Goal: Use online tool/utility: Utilize a website feature to perform a specific function

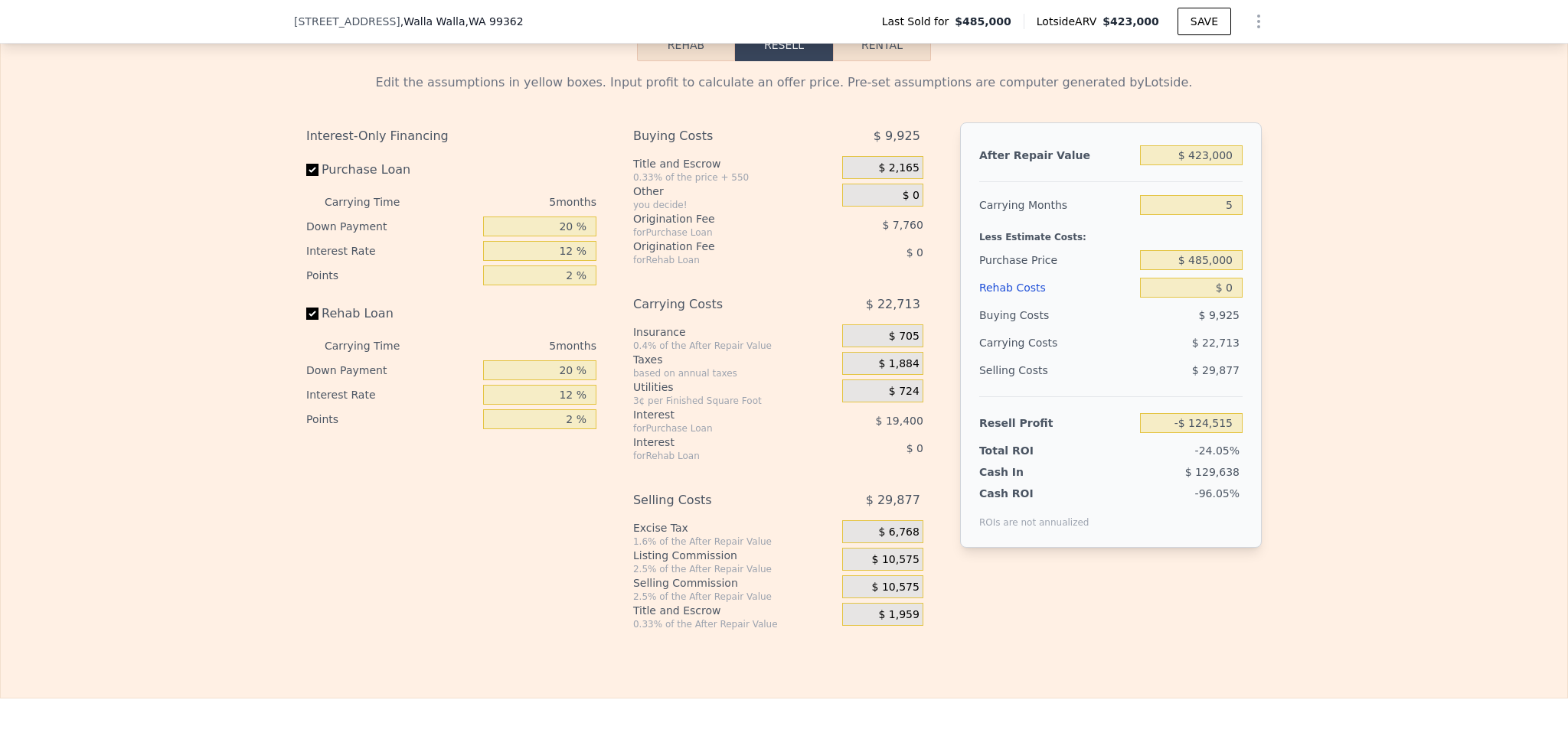
scroll to position [2289, 0]
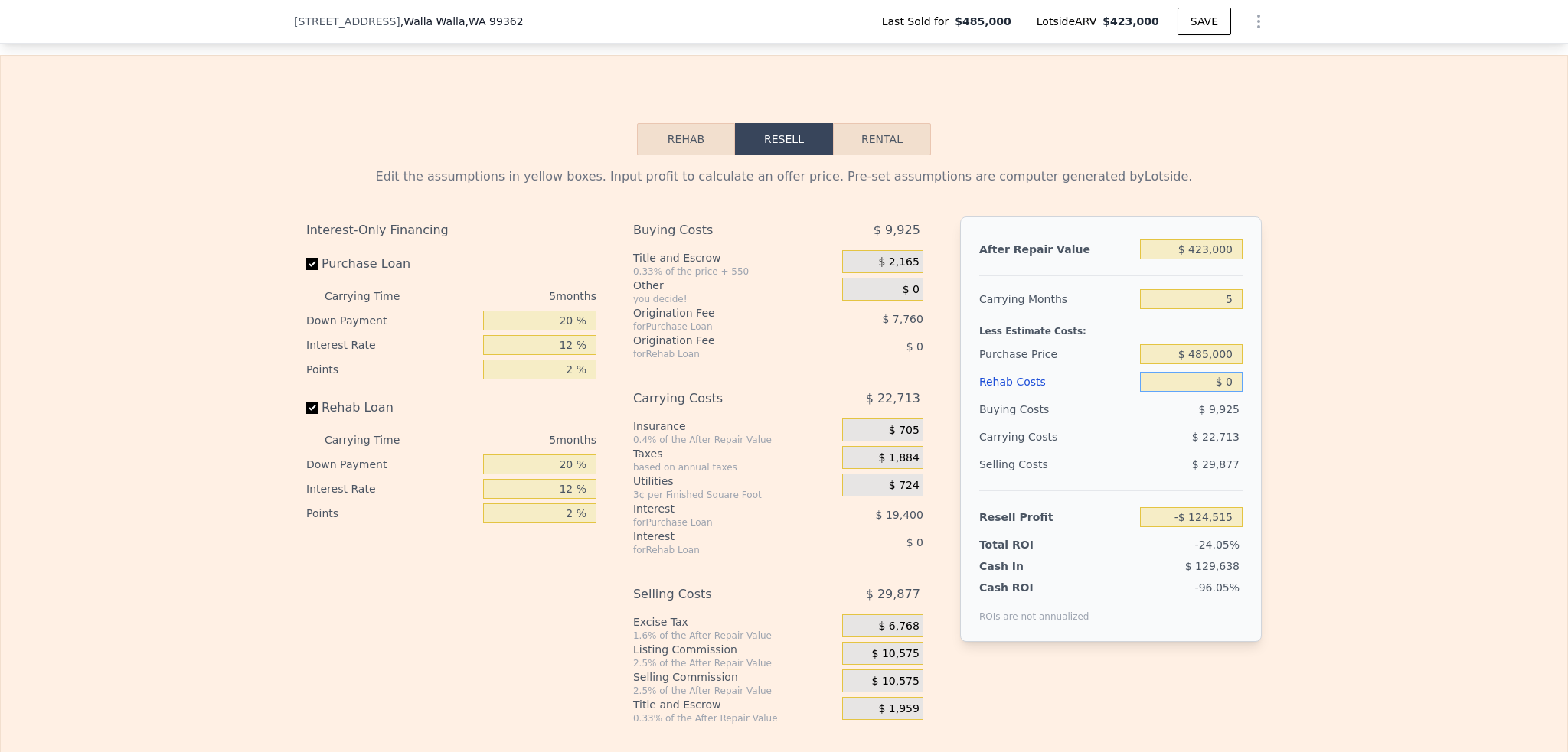
click at [1231, 391] on input "$ 0" at bounding box center [1191, 382] width 103 height 20
drag, startPoint x: 1231, startPoint y: 265, endPoint x: 1151, endPoint y: 265, distance: 80.0
click at [1151, 260] on input "$ 423,000" at bounding box center [1191, 249] width 103 height 20
type input "$ 2"
type input "-$ 517,481"
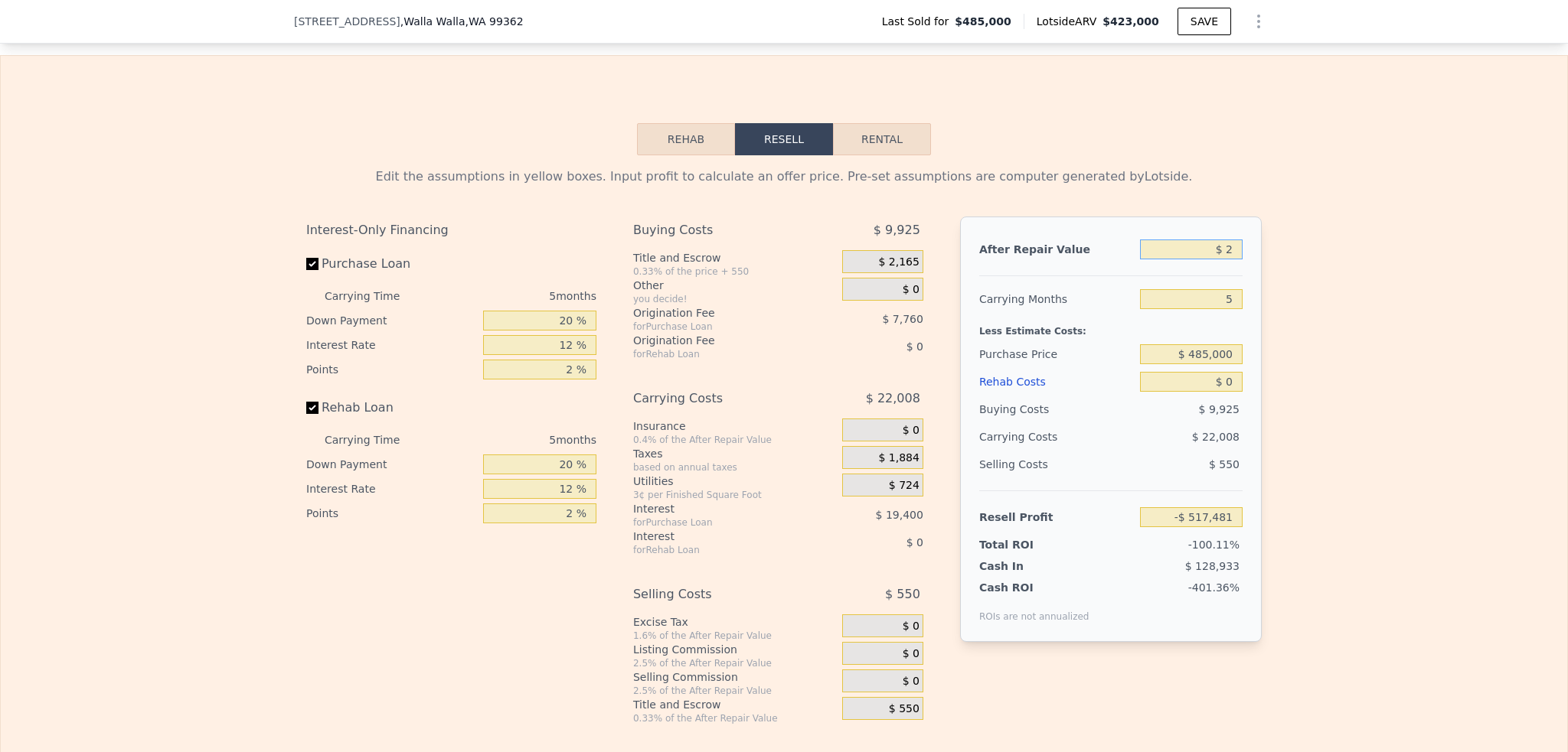
type input "$ 29"
type input "-$ 517,456"
type input "$ 290"
type input "-$ 517,213"
type input "$ 2,900"
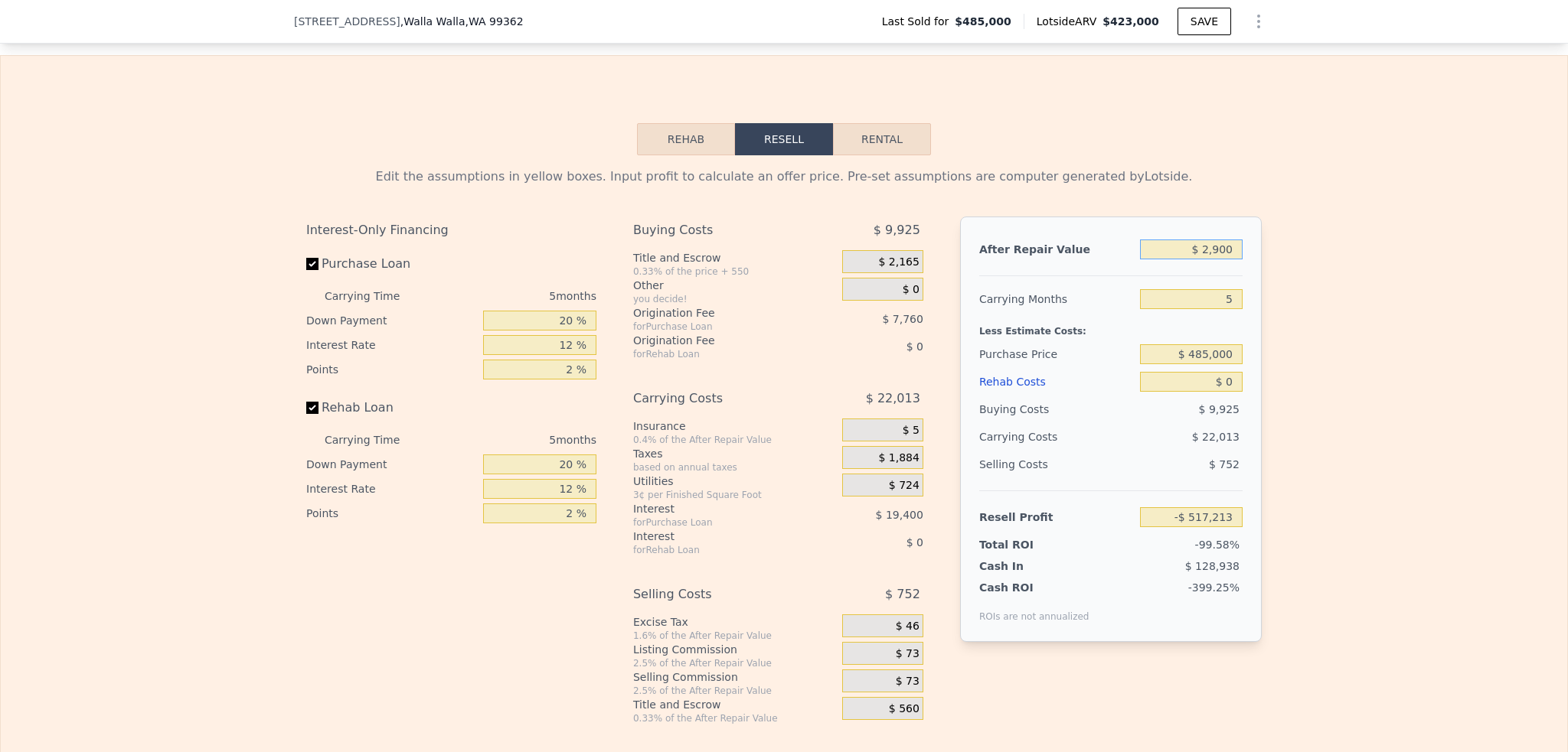
type input "-$ 514,790"
type input "$ 29,000"
type input "-$ 490,542"
type input "$ 290,000"
type input "-$ 248,072"
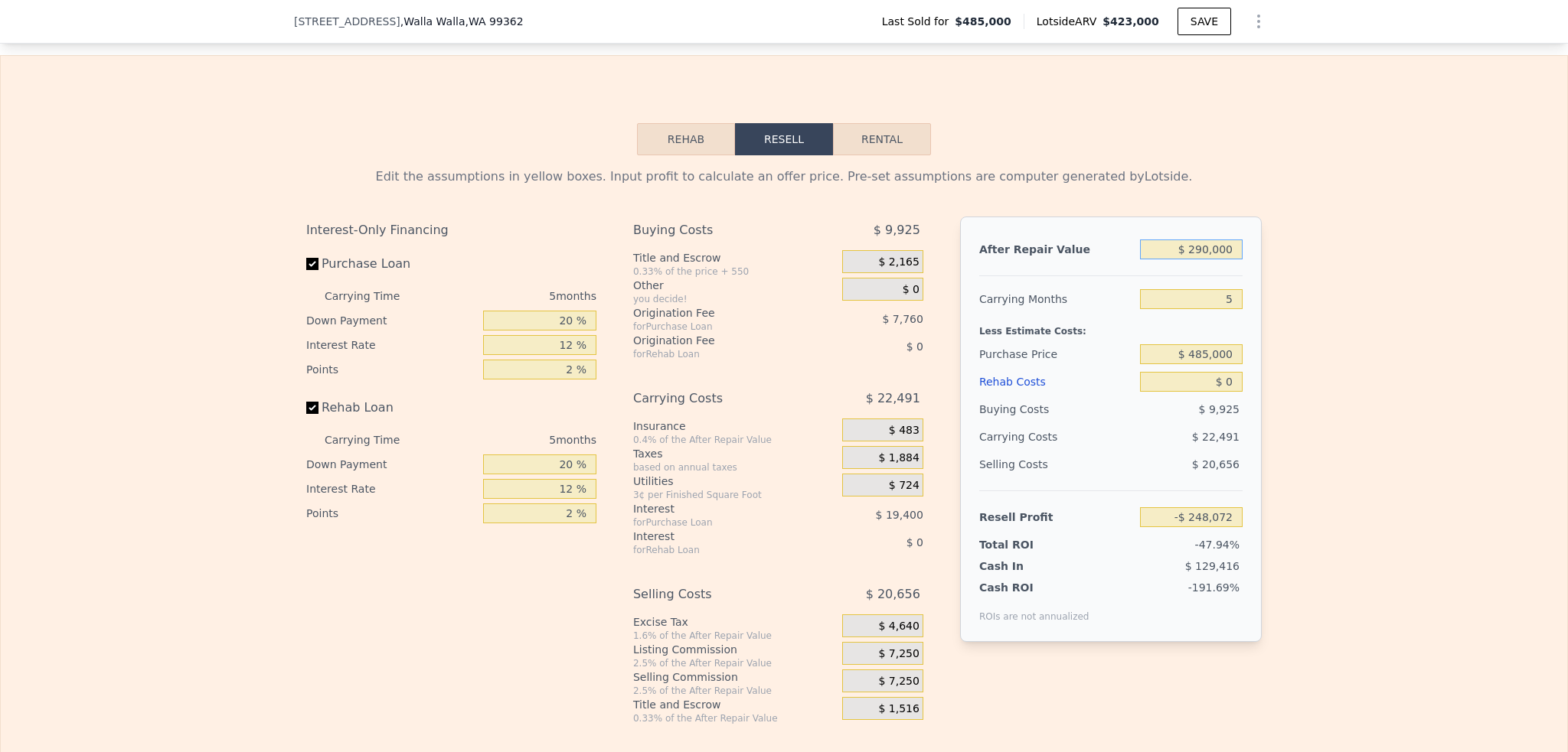
type input "$ 290,000"
click at [1230, 391] on input "$ 0" at bounding box center [1191, 382] width 103 height 20
drag, startPoint x: 1234, startPoint y: 396, endPoint x: 1176, endPoint y: 389, distance: 58.4
click at [1176, 389] on input "$ 0" at bounding box center [1191, 382] width 103 height 20
type input "$ 1"
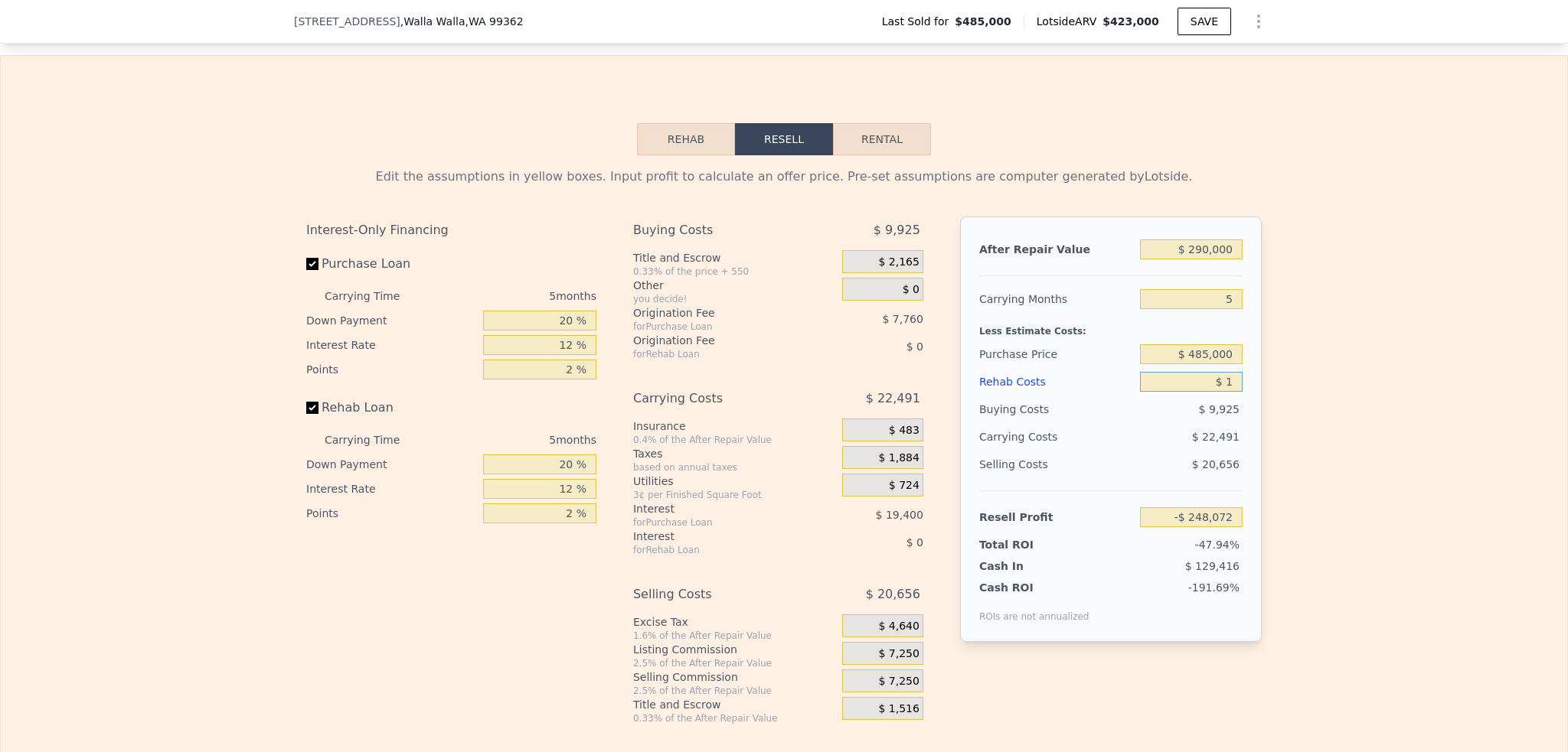
type input "-$ 248,073"
type input "$ 10"
type input "-$ 248,082"
type input "$ 100"
type input "-$ 248,179"
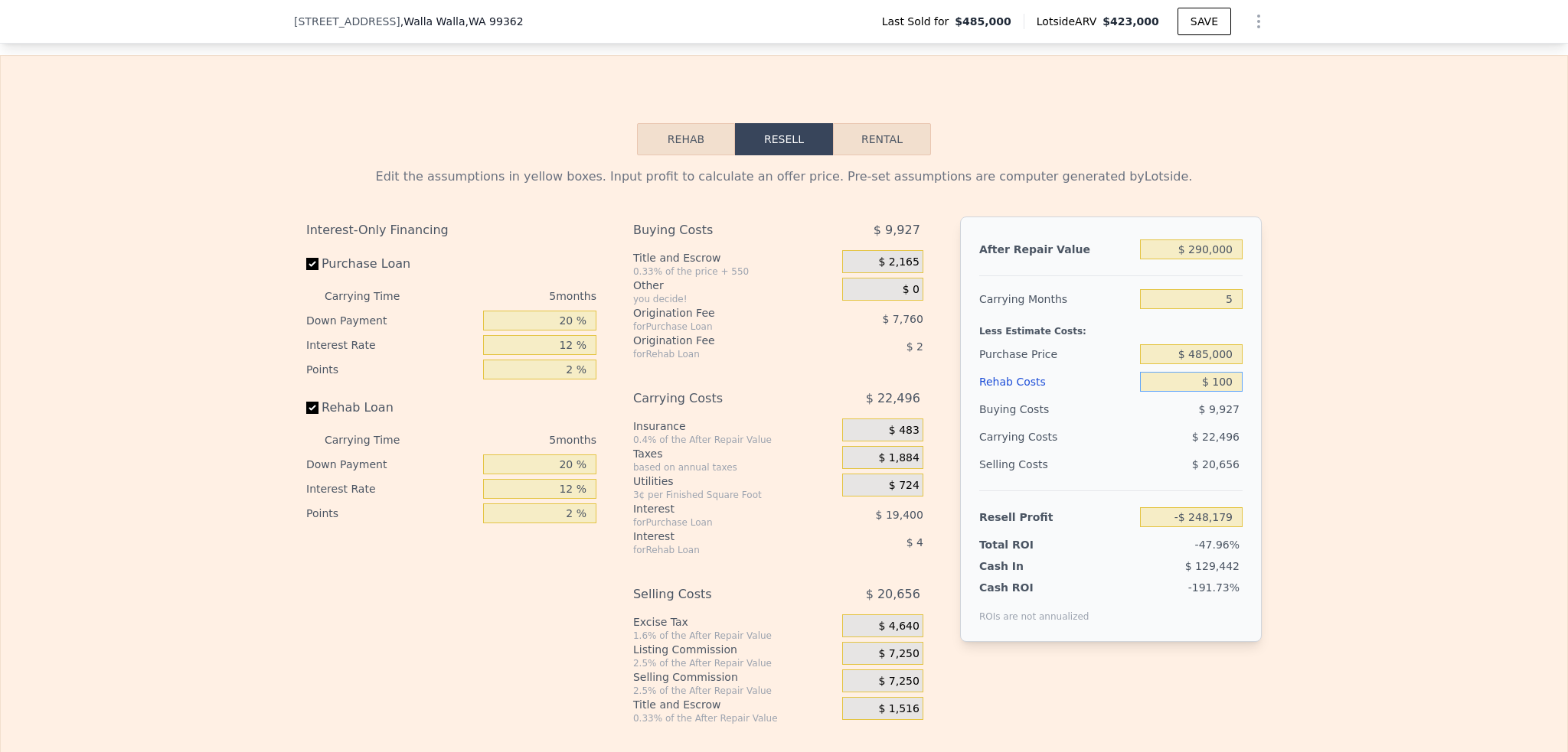
type input "$ 1,000"
type input "-$ 249,128"
type input "$ 10,000"
type input "-$ 258,632"
type input "$ 100,000"
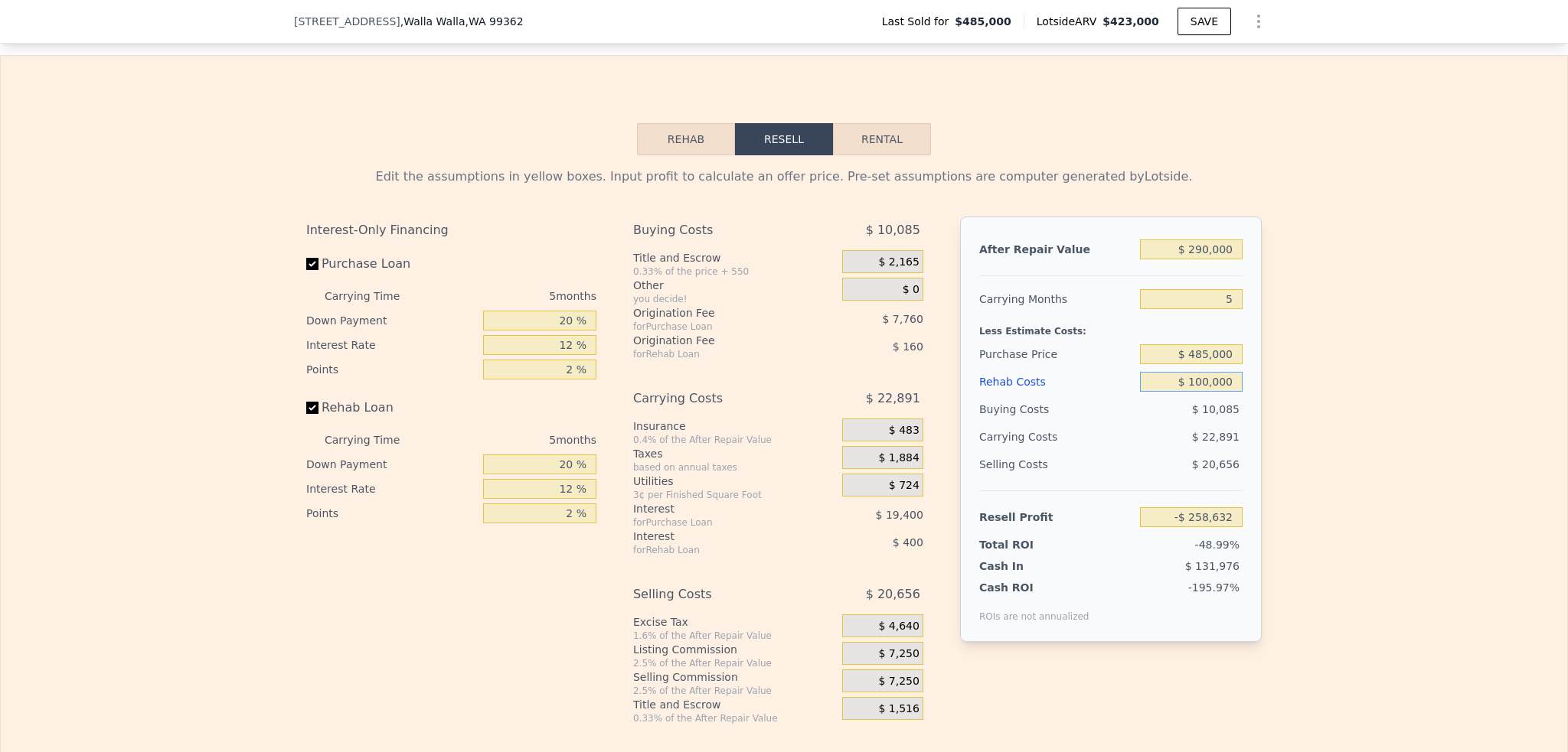
type input "-$ 353,672"
type input "$ 100,000"
click at [1121, 423] on div "Buying Costs" at bounding box center [1056, 409] width 155 height 27
click at [671, 155] on button "Rehab" at bounding box center [685, 139] width 98 height 32
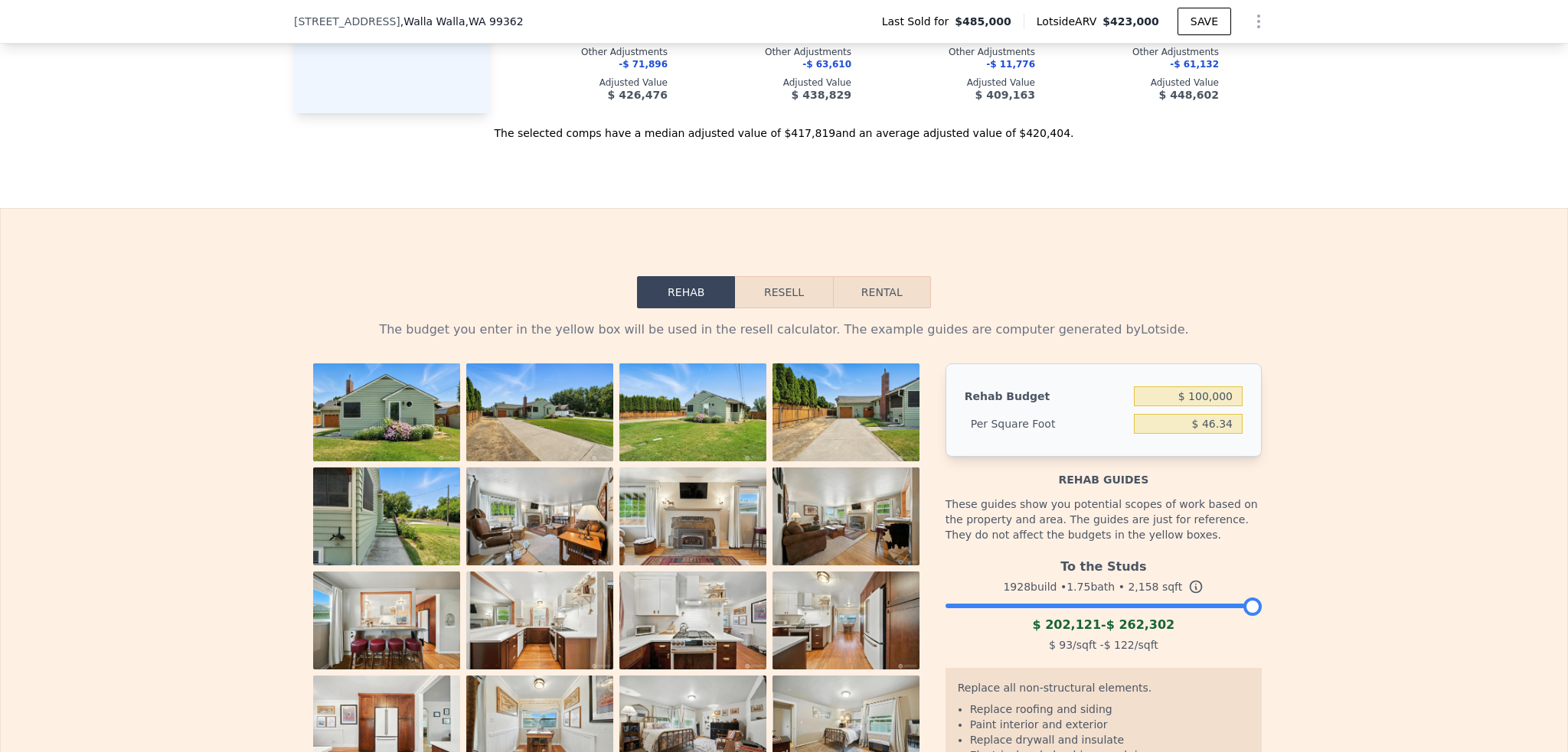
scroll to position [1983, 0]
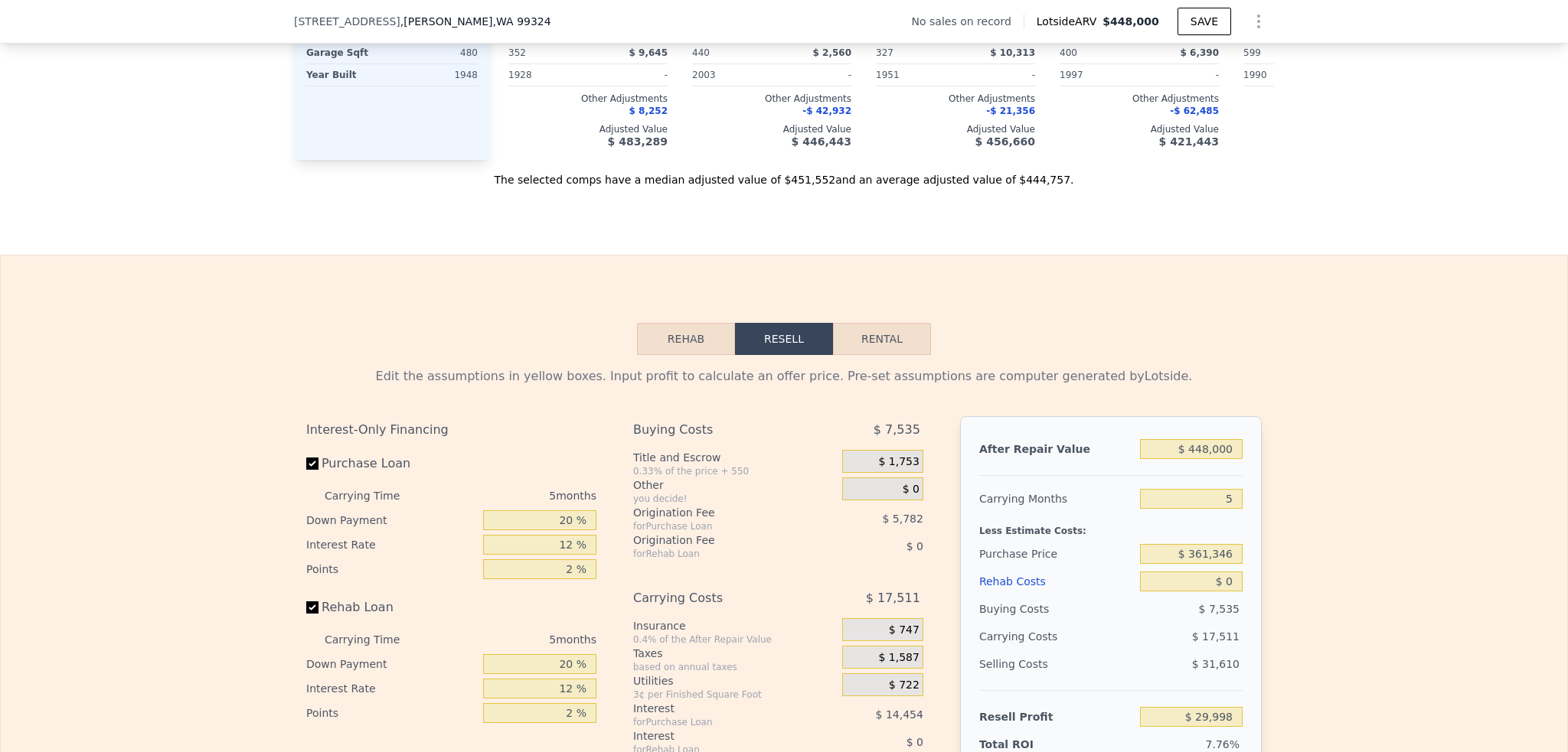
scroll to position [1907, 0]
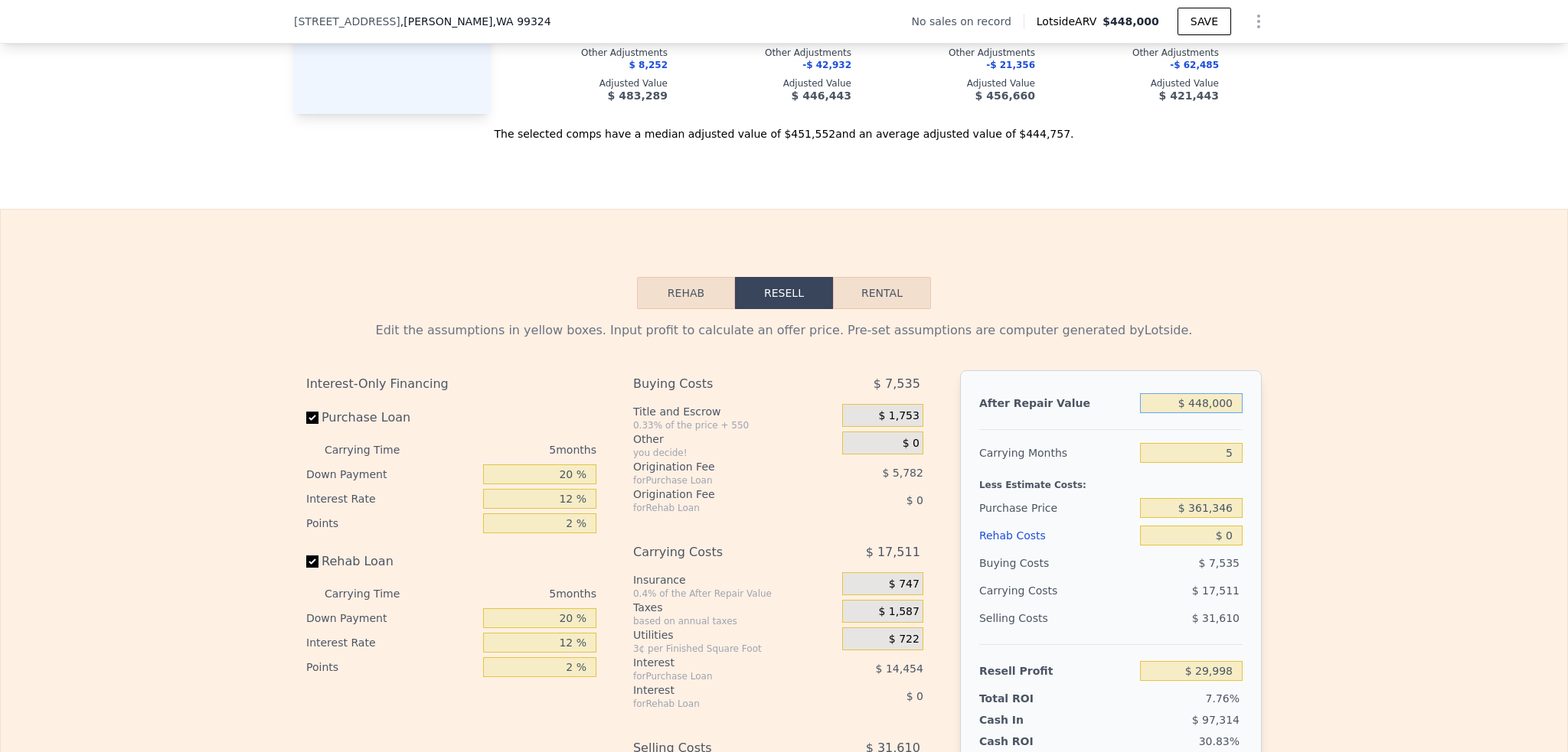
drag, startPoint x: 1228, startPoint y: 425, endPoint x: 1158, endPoint y: 416, distance: 70.6
click at [1158, 413] on input "$ 448,000" at bounding box center [1191, 403] width 103 height 20
type input "$ 4"
type input "-$ 386,191"
type input "$ 48"
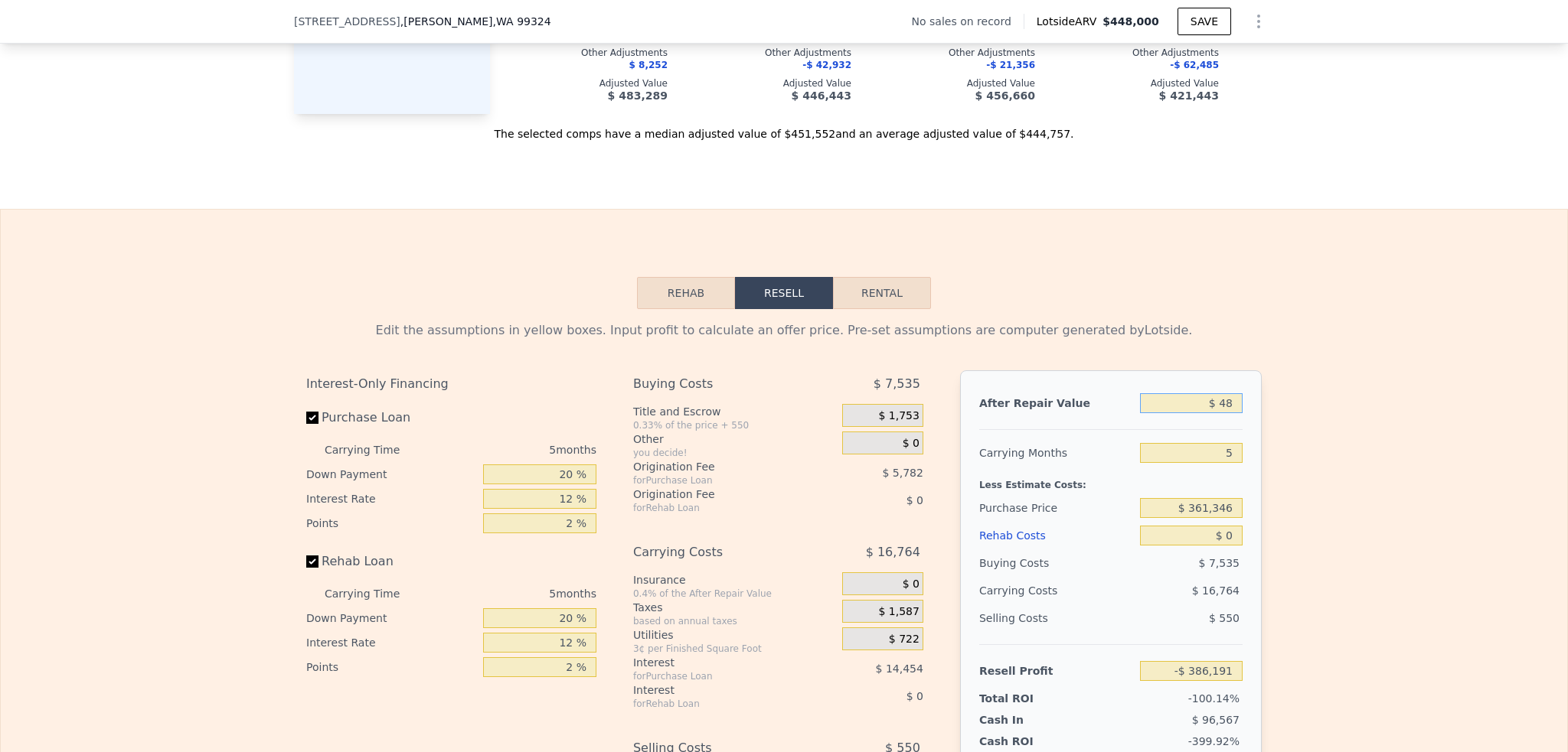
type input "-$ 386,150"
type input "$ 485"
type input "-$ 385,745"
type input "$ 4,850"
type input "-$ 381,689"
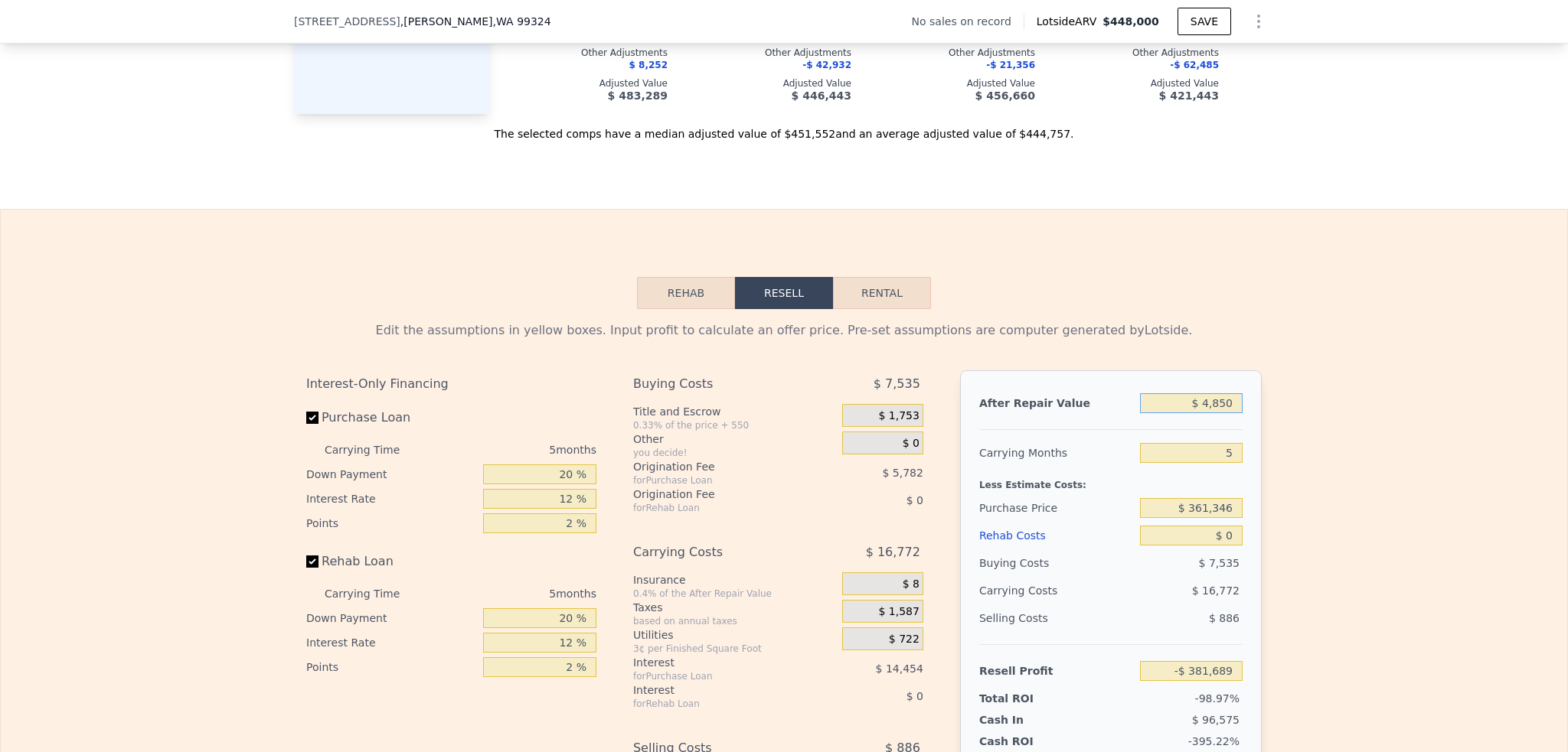
type input "$ 48,500"
type input "-$ 341,140"
type input "$ 485,000"
type input "$ 64,372"
type input "$ 485,000"
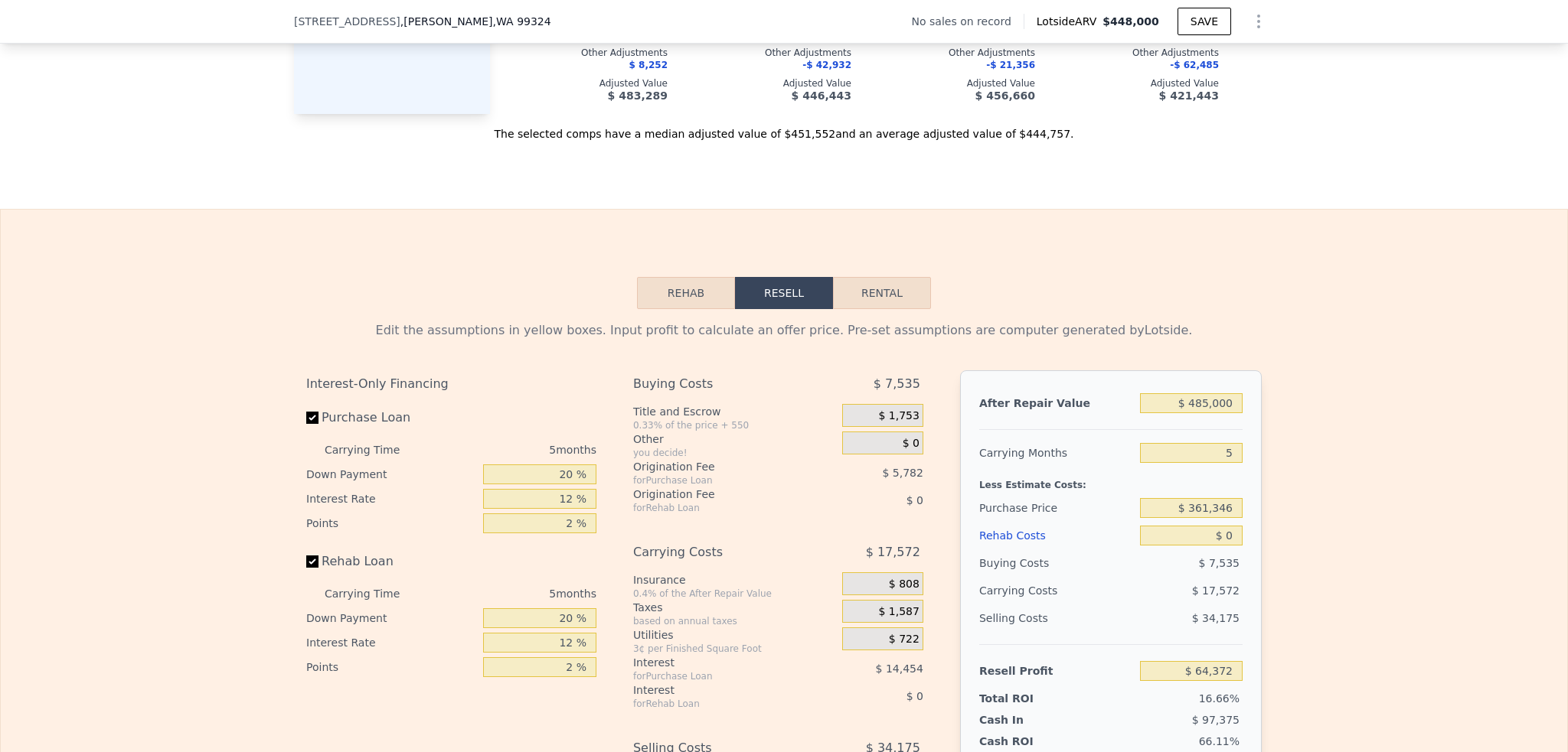
click at [1108, 455] on div "After Repair Value $ 485,000 Carrying Months 5 Less Estimate Costs: Purchase Pr…" at bounding box center [1110, 583] width 302 height 425
drag, startPoint x: 1179, startPoint y: 524, endPoint x: 1258, endPoint y: 534, distance: 79.6
click at [1258, 534] on div "Edit the assumptions in yellow boxes. Input profit to calculate an offer price.…" at bounding box center [783, 594] width 980 height 569
type input "$ 290,000"
type input "$ 139,952"
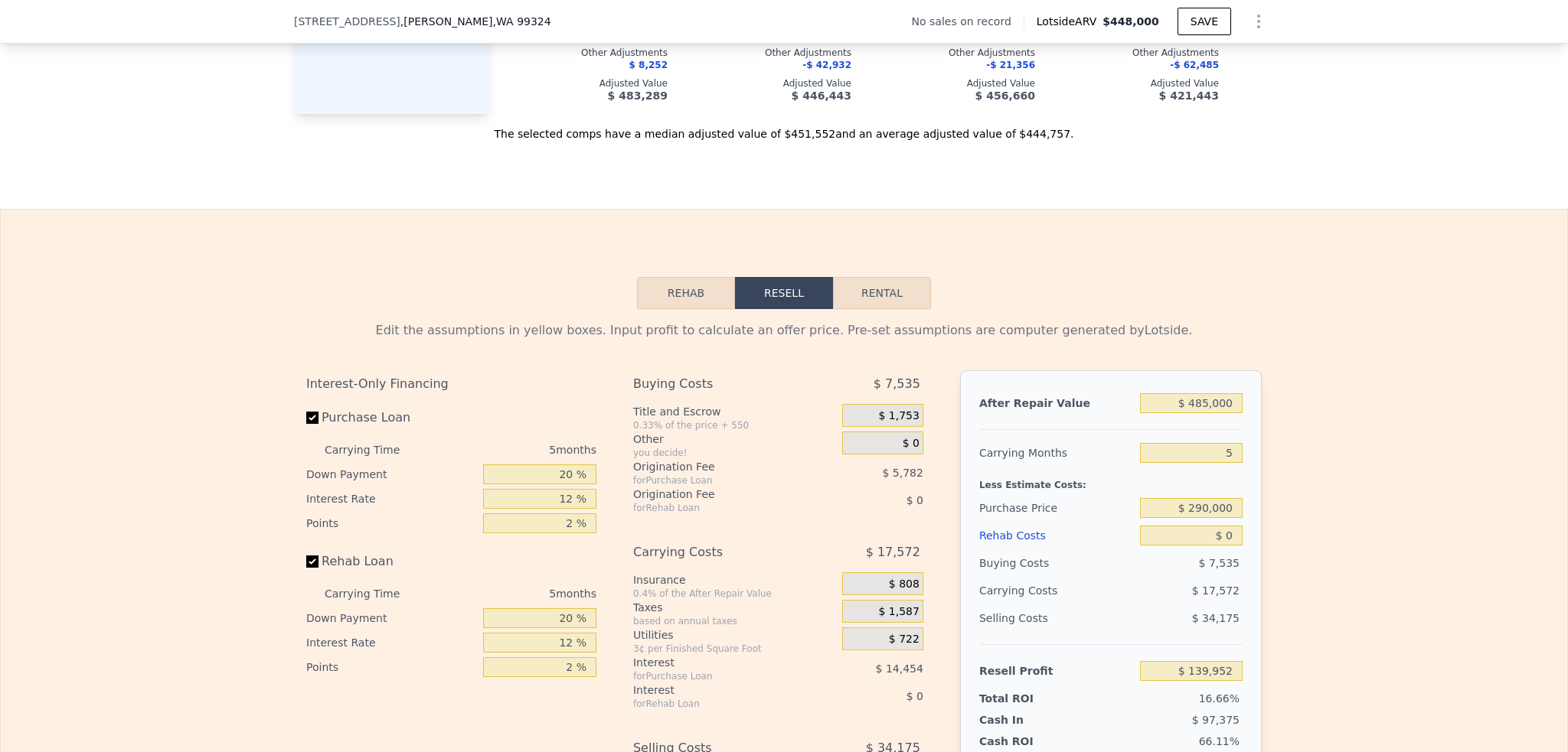
click at [1100, 494] on div "Less Estimate Costs:" at bounding box center [1110, 480] width 263 height 27
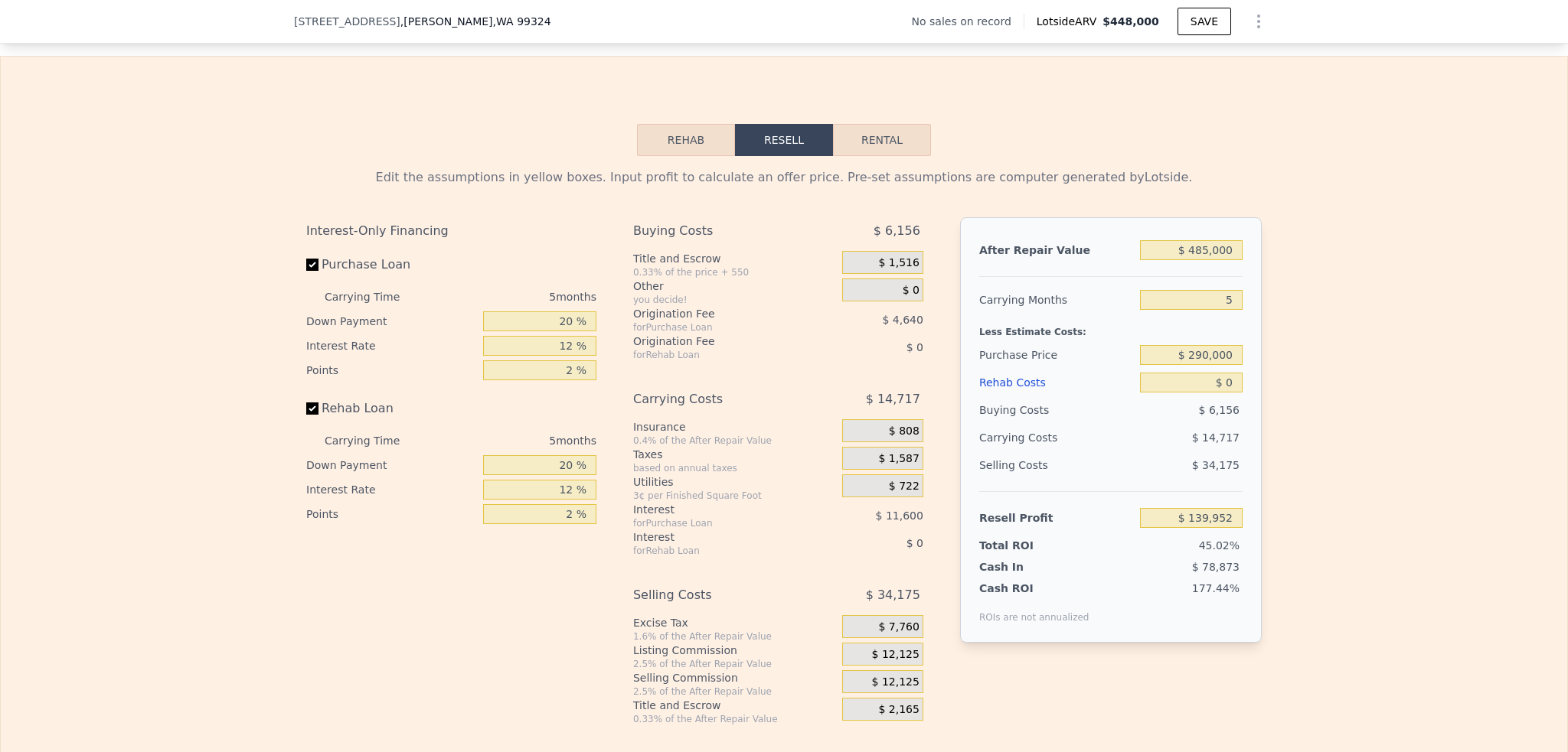
scroll to position [2060, 0]
drag, startPoint x: 1199, startPoint y: 401, endPoint x: 1227, endPoint y: 403, distance: 28.1
click at [1227, 392] on input "$ 0" at bounding box center [1191, 382] width 103 height 20
type input "$ 1"
type input "$ 139,951"
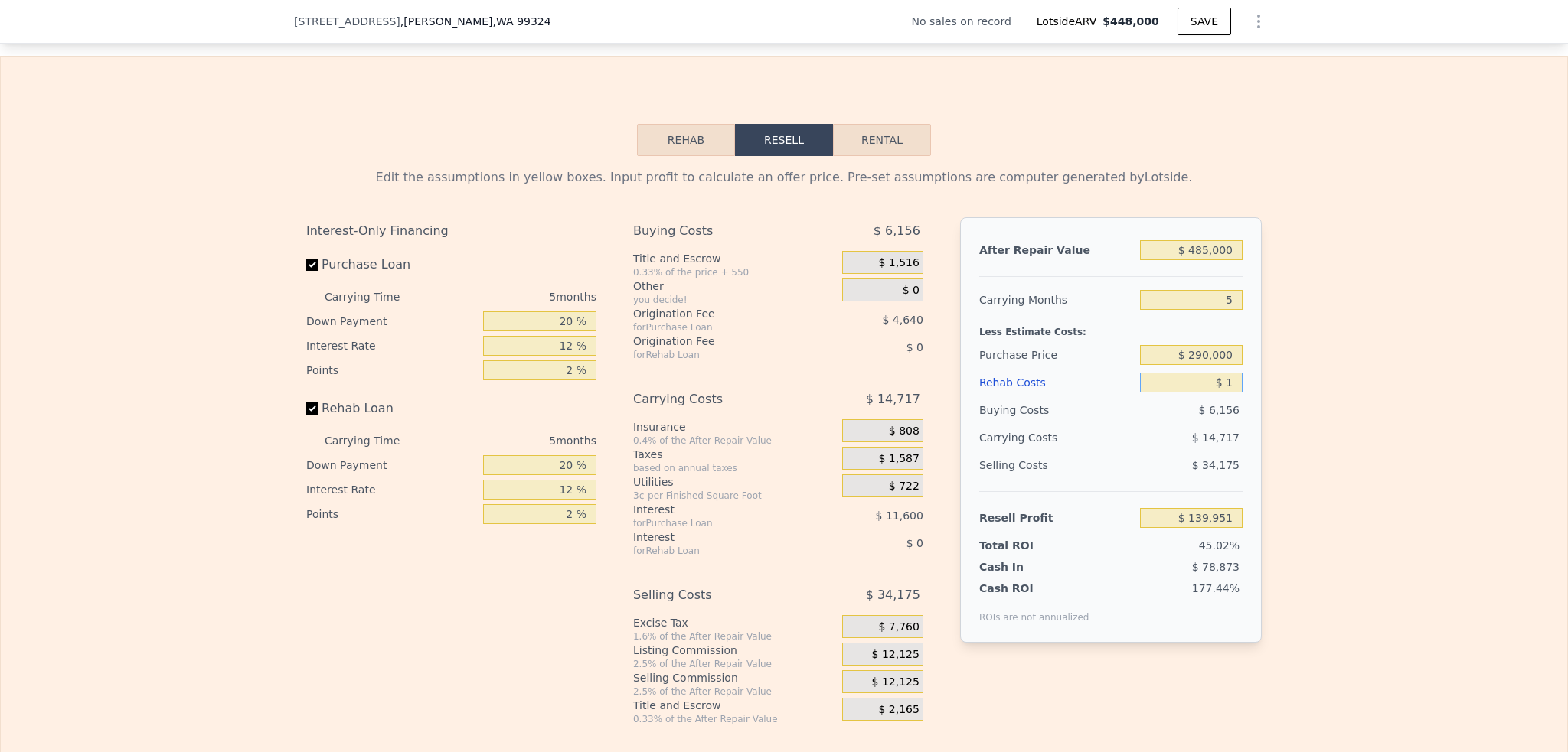
type input "$ 10"
type input "$ 139,942"
type input "$ 100"
type input "$ 139,845"
type input "$ 1,000"
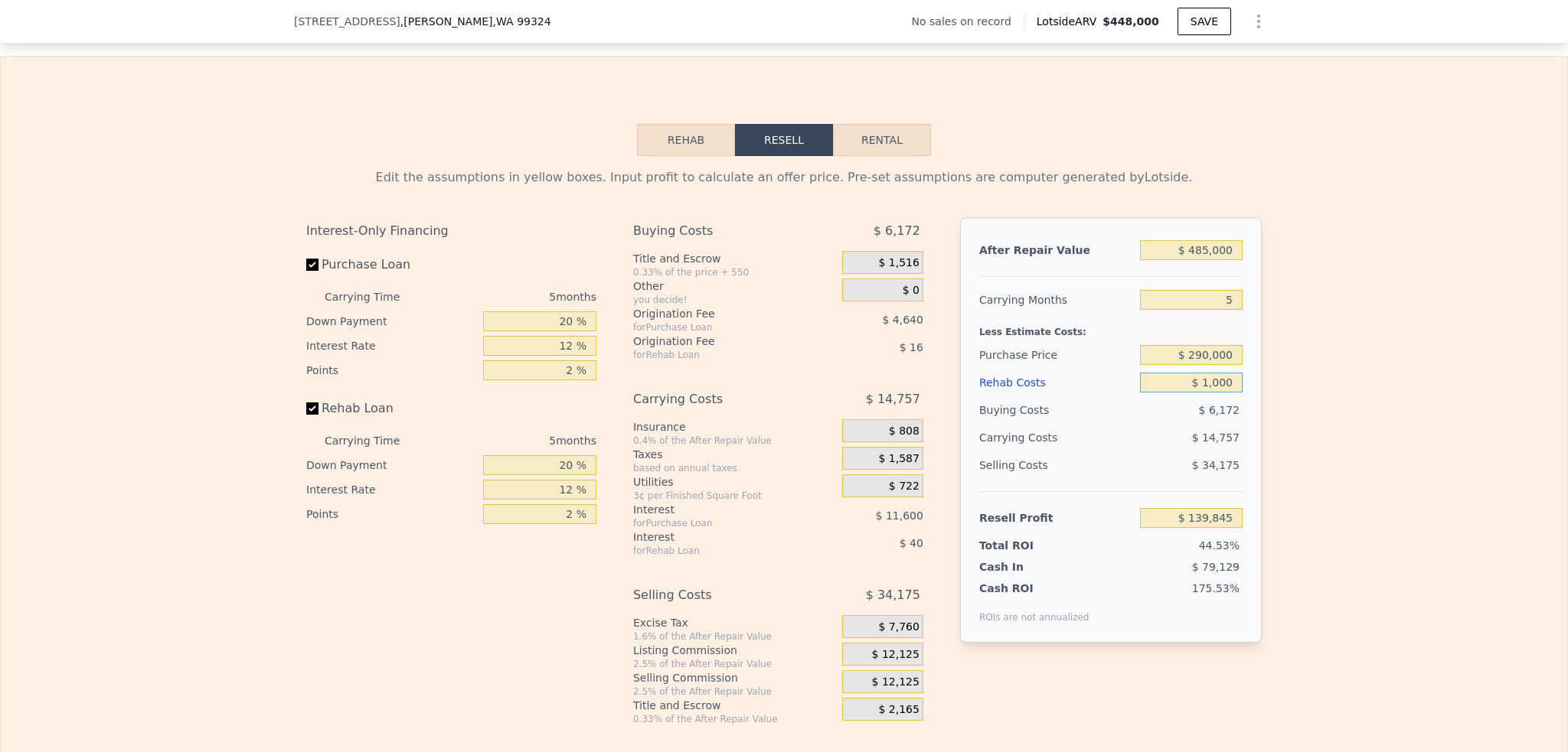
type input "$ 138,896"
type input "$ 10,000"
type input "$ 129,392"
type input "$ 100,000"
type input "$ 34,352"
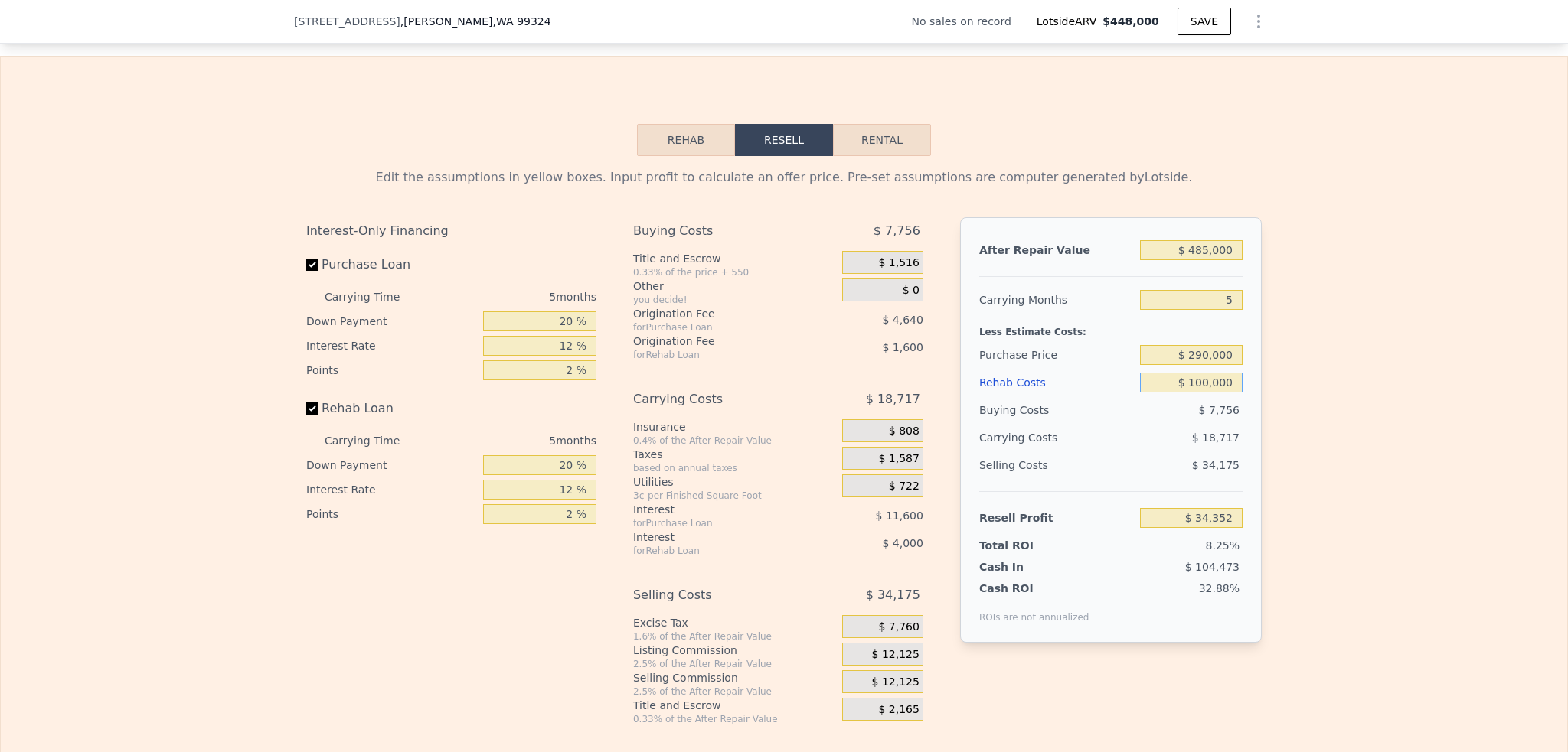
type input "$ 100,000"
click at [1093, 396] on div "Rehab Costs" at bounding box center [1056, 382] width 155 height 27
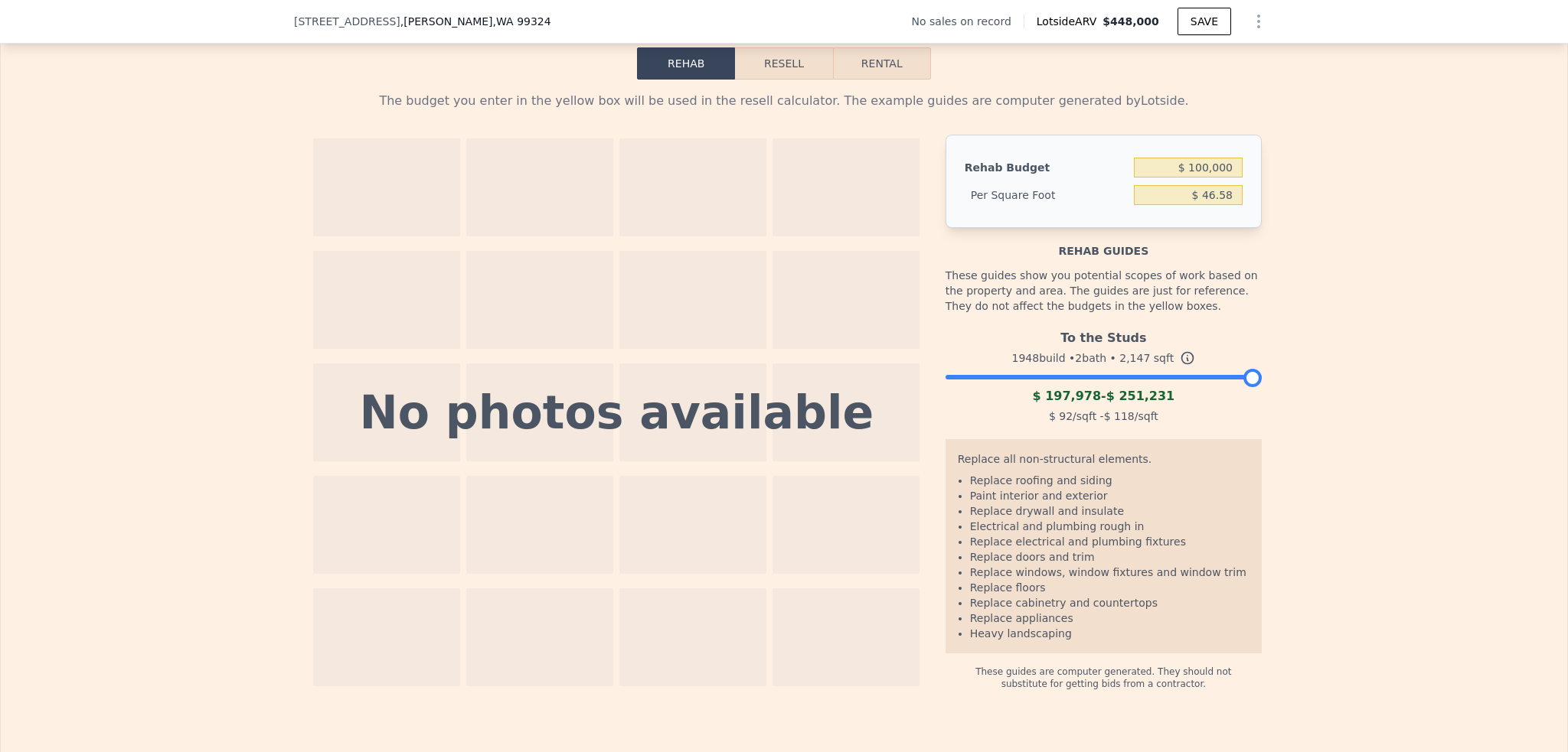
scroll to position [1754, 0]
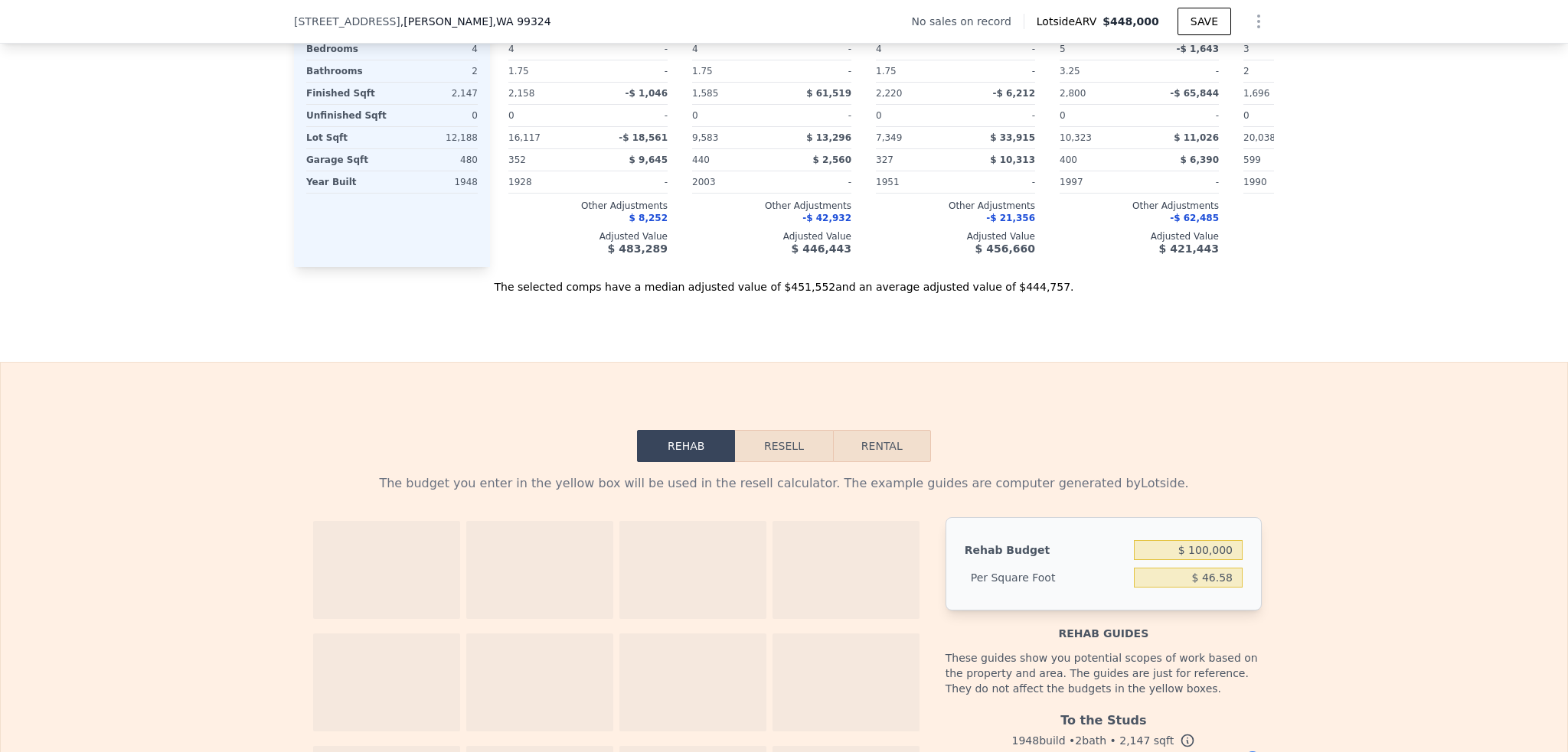
click at [775, 451] on button "Resell" at bounding box center [783, 446] width 97 height 32
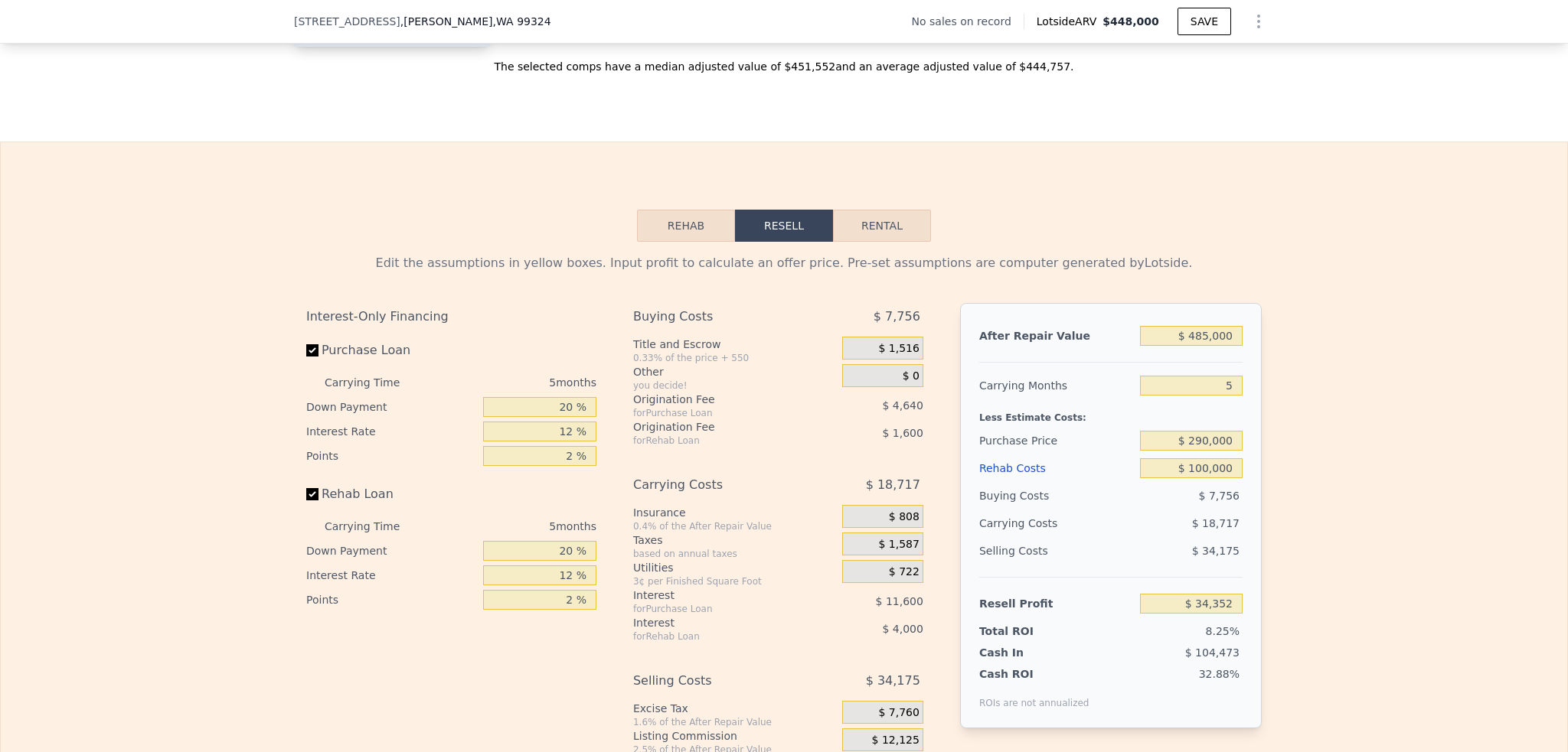
scroll to position [2060, 0]
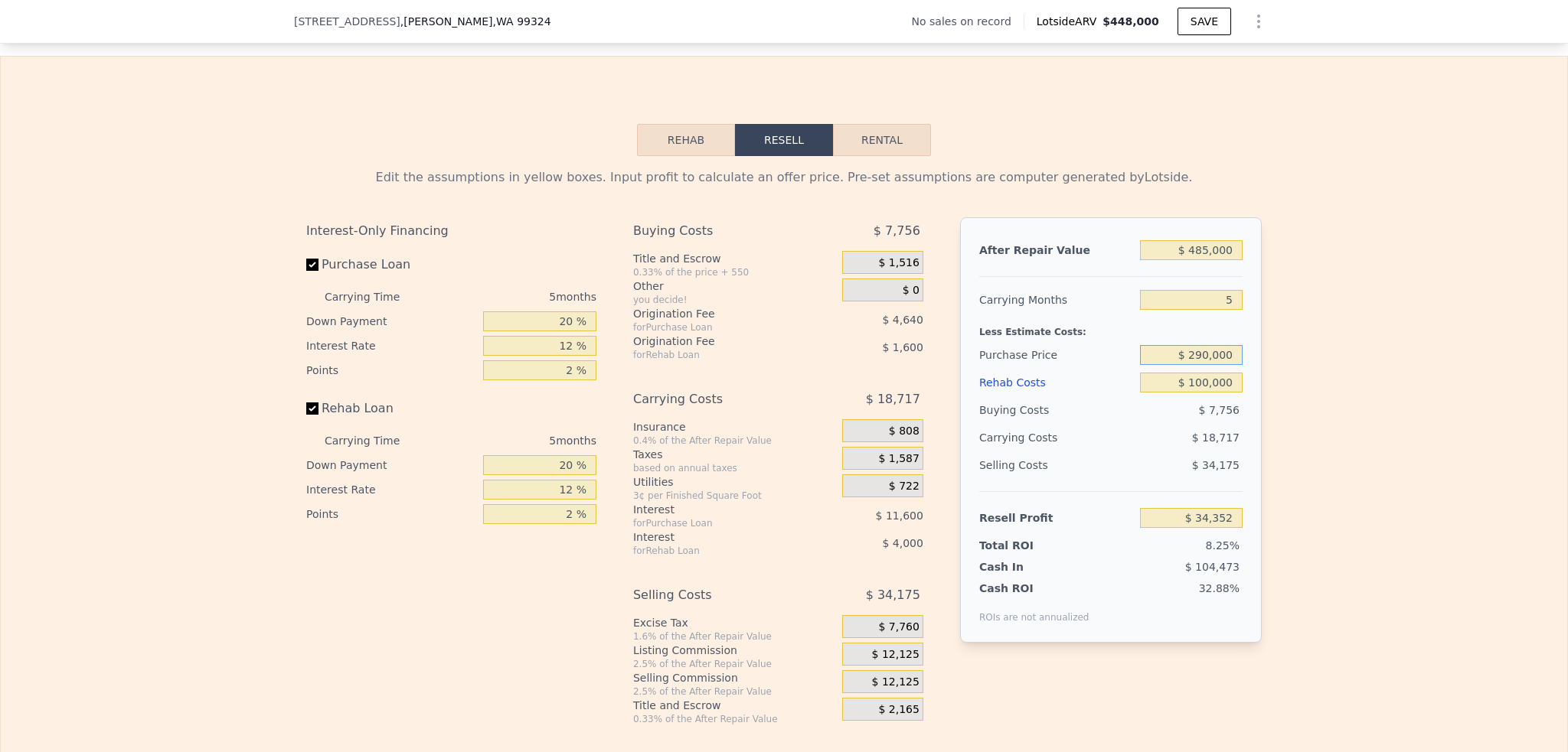
drag, startPoint x: 1187, startPoint y: 375, endPoint x: 1229, endPoint y: 377, distance: 42.0
click at [1229, 365] on input "$ 290,000" at bounding box center [1191, 355] width 103 height 20
type input "$ 8"
type input "$ 280,000"
click at [1206, 341] on div "Less Estimate Costs:" at bounding box center [1110, 327] width 263 height 27
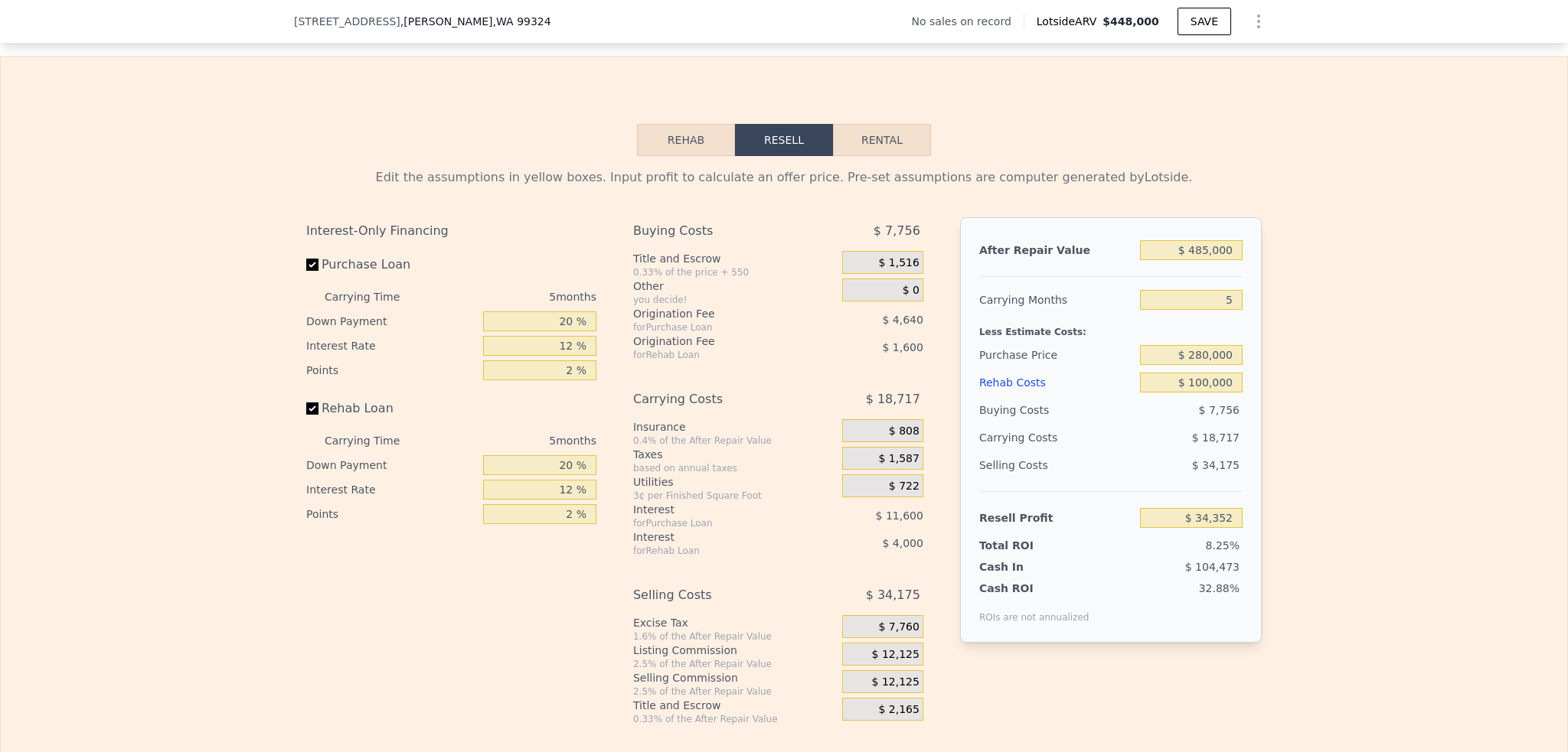
type input "$ 44,946"
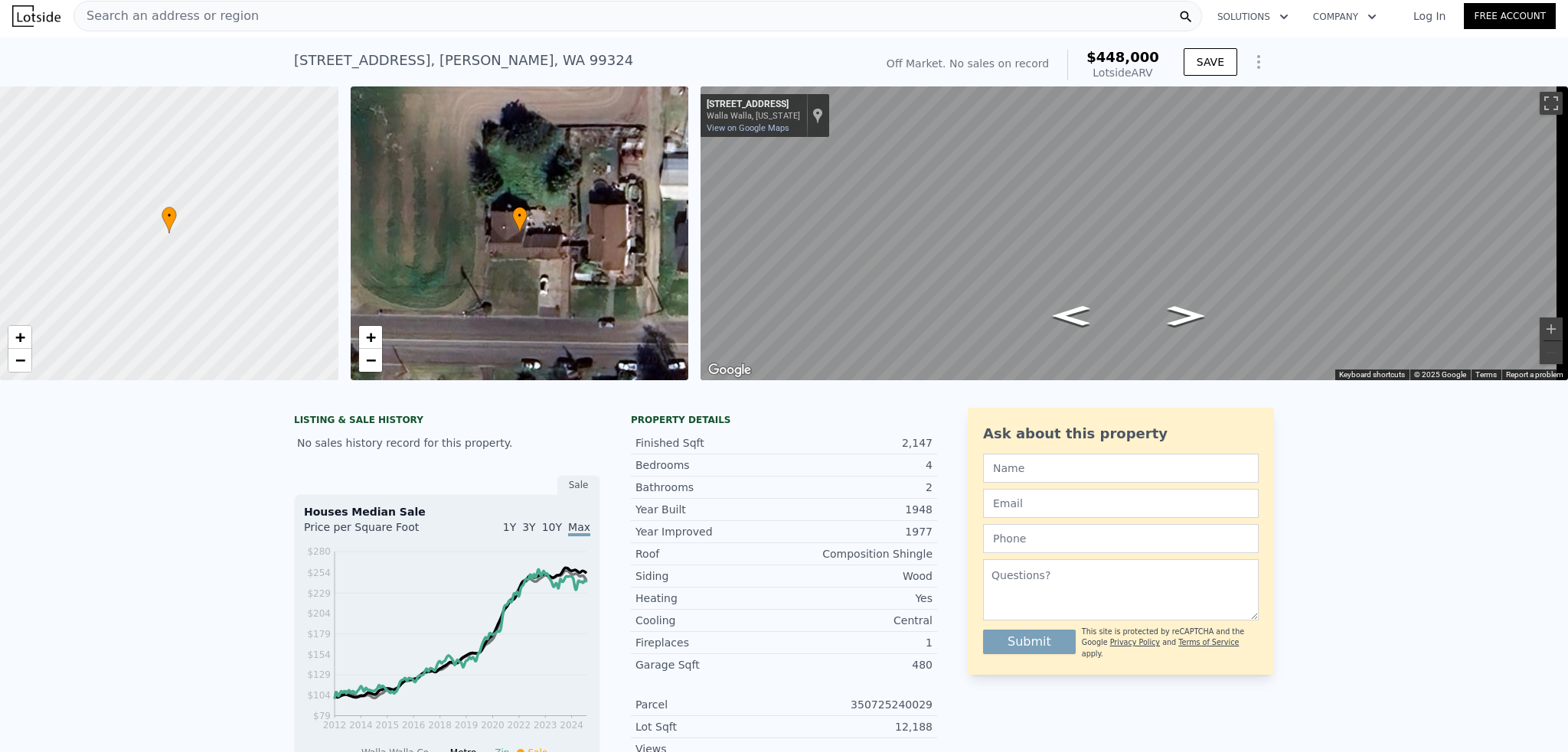
scroll to position [0, 0]
